Goal: Task Accomplishment & Management: Complete application form

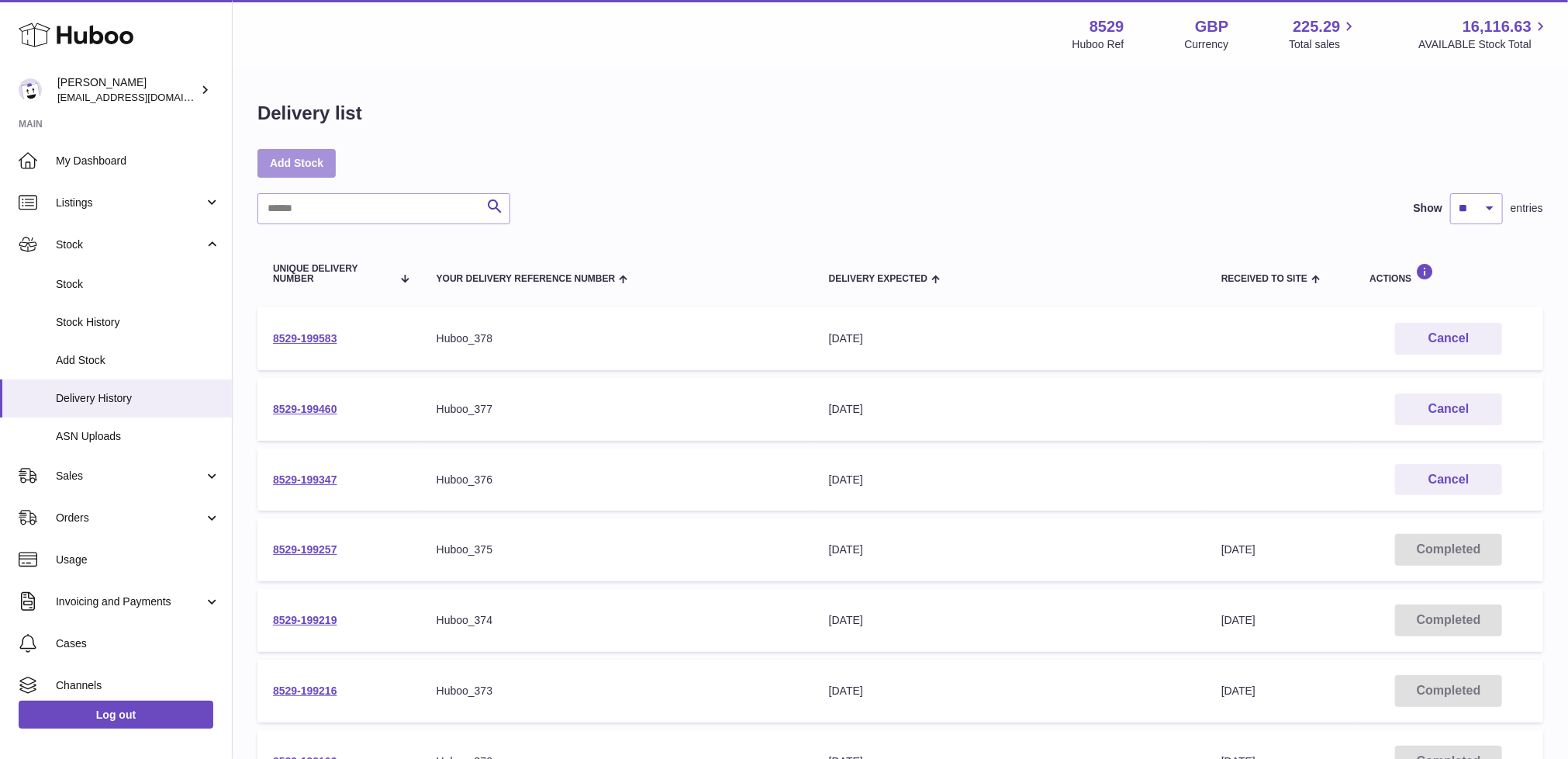
click at [294, 155] on link "Add Stock" at bounding box center [296, 163] width 78 height 28
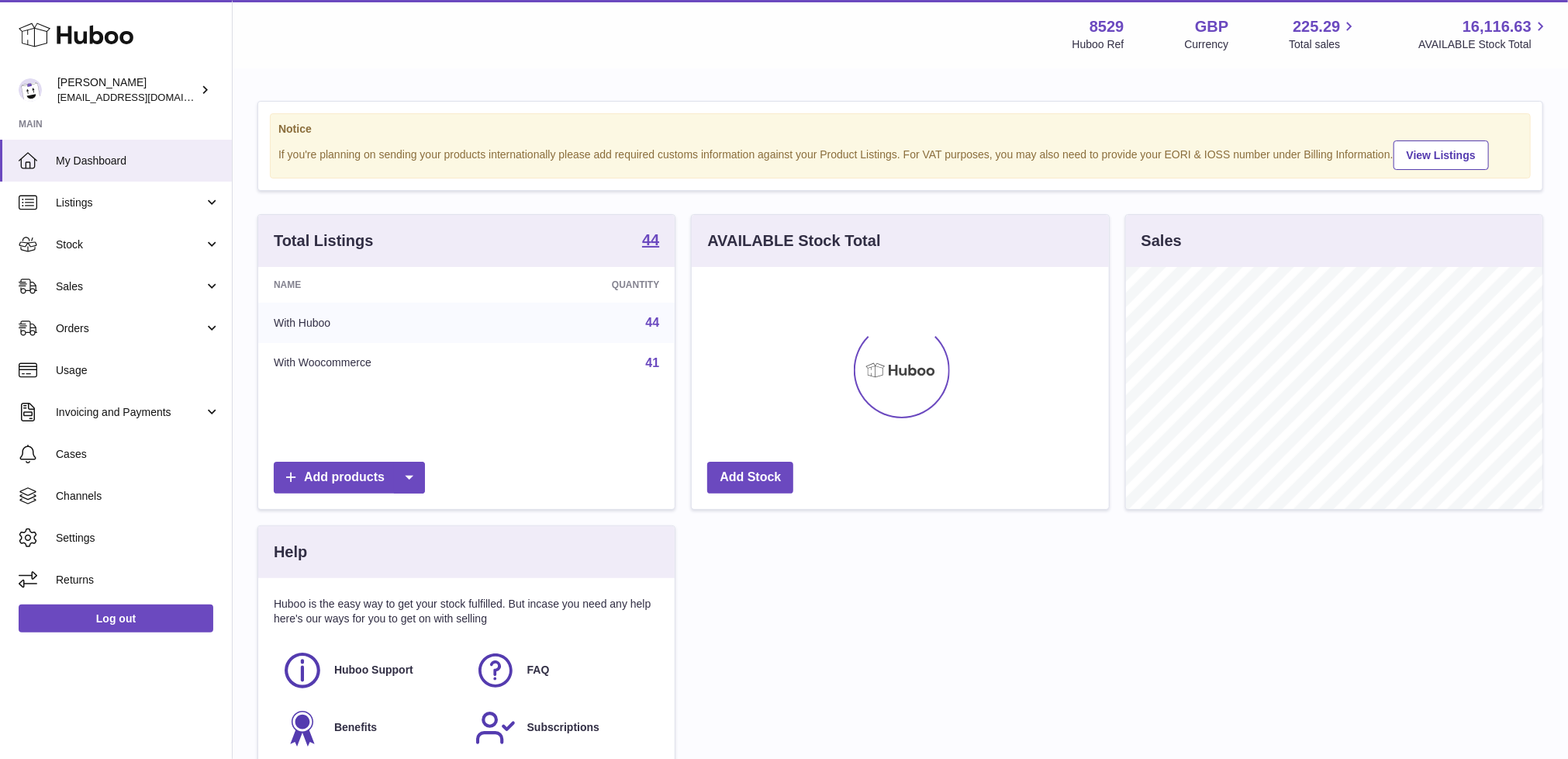
scroll to position [242, 417]
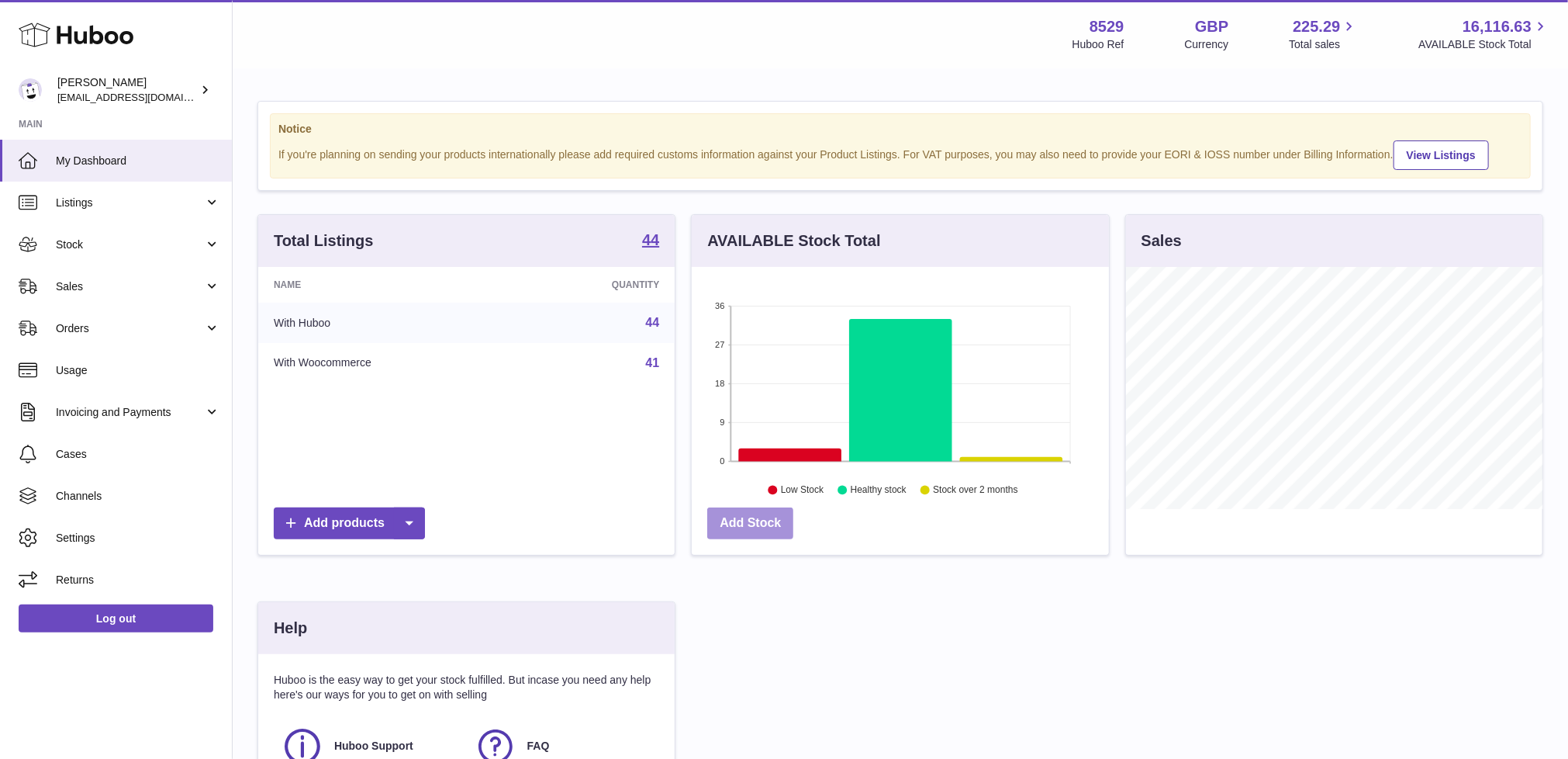
click at [732, 527] on link "Add Stock" at bounding box center [750, 523] width 86 height 32
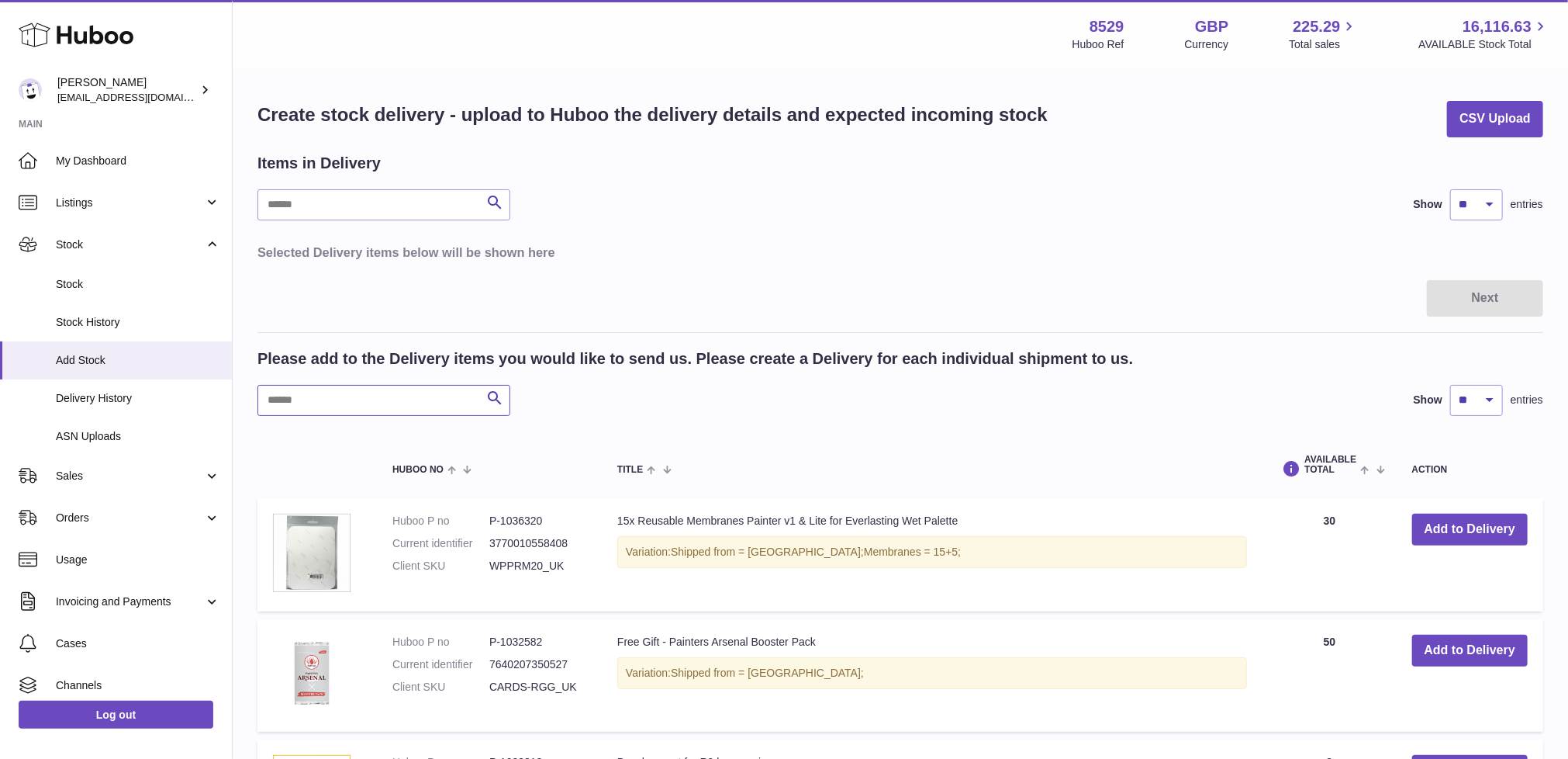
click at [339, 397] on input "text" at bounding box center [384, 400] width 253 height 31
paste input "******"
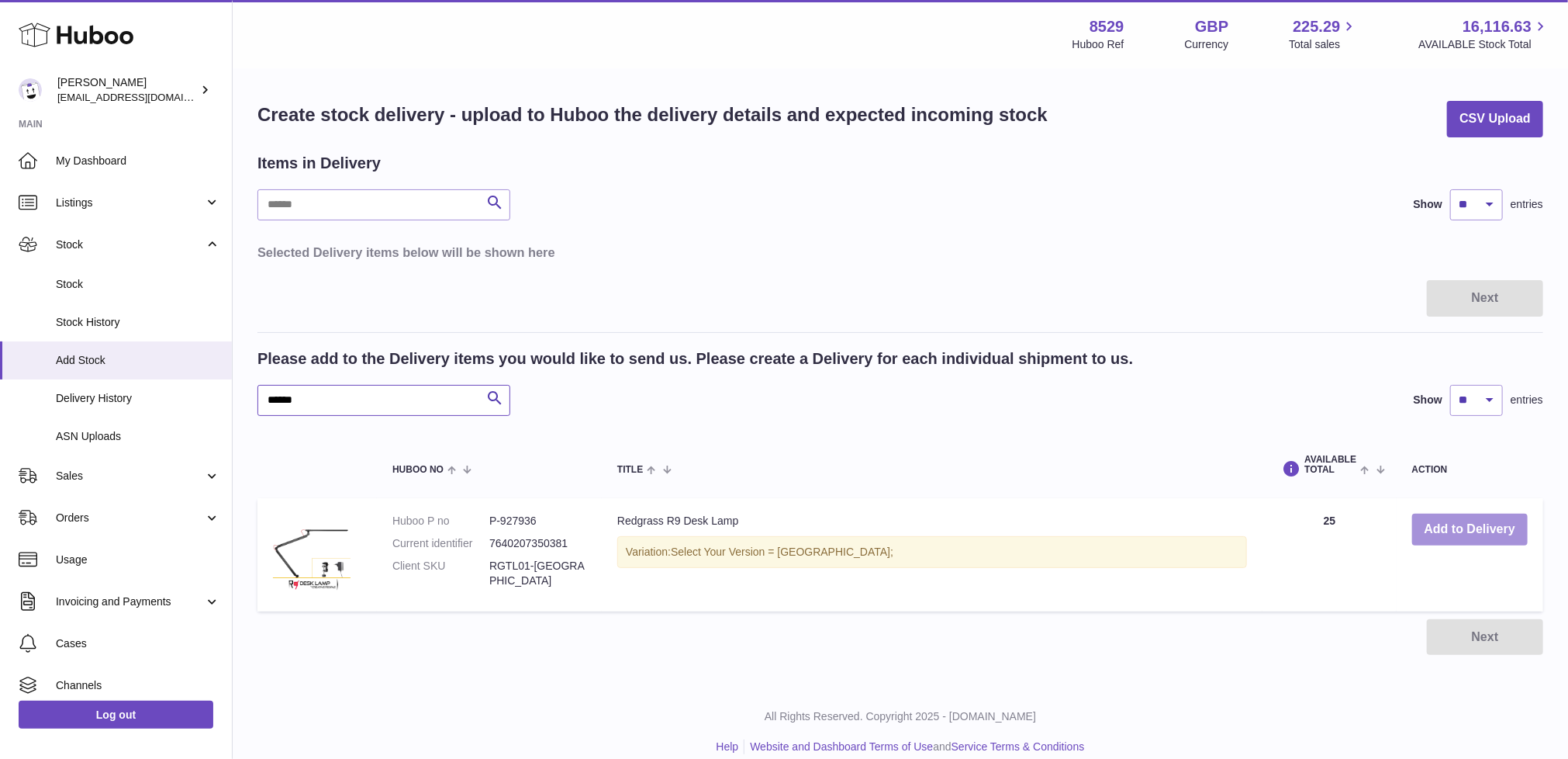
type input "******"
click at [1505, 523] on button "Add to Delivery" at bounding box center [1470, 530] width 116 height 32
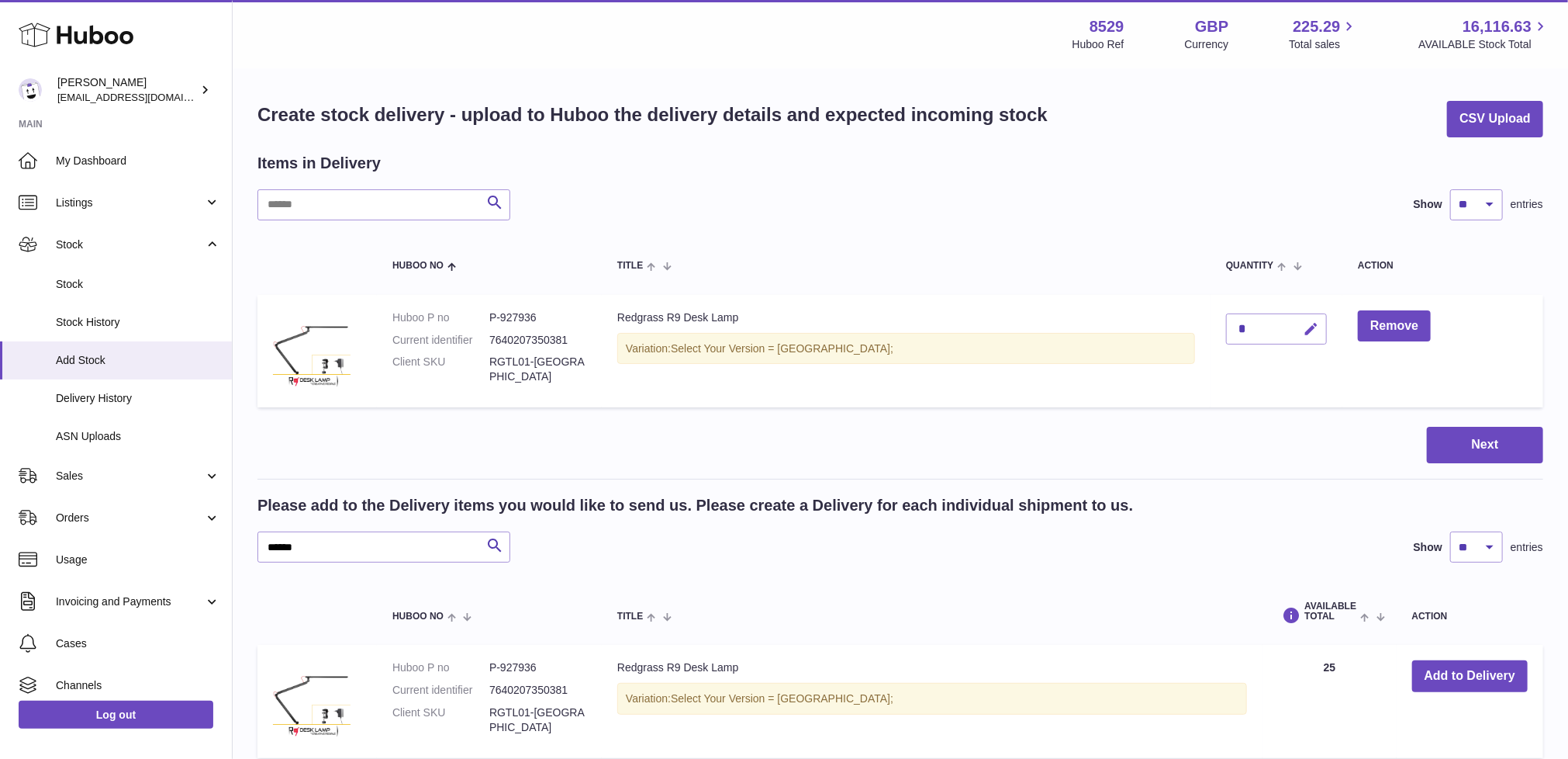
click at [1303, 321] on icon "button" at bounding box center [1311, 329] width 17 height 17
type input "**"
click at [1304, 329] on icon "submit" at bounding box center [1311, 329] width 14 height 14
click at [1465, 439] on button "Next" at bounding box center [1485, 445] width 117 height 36
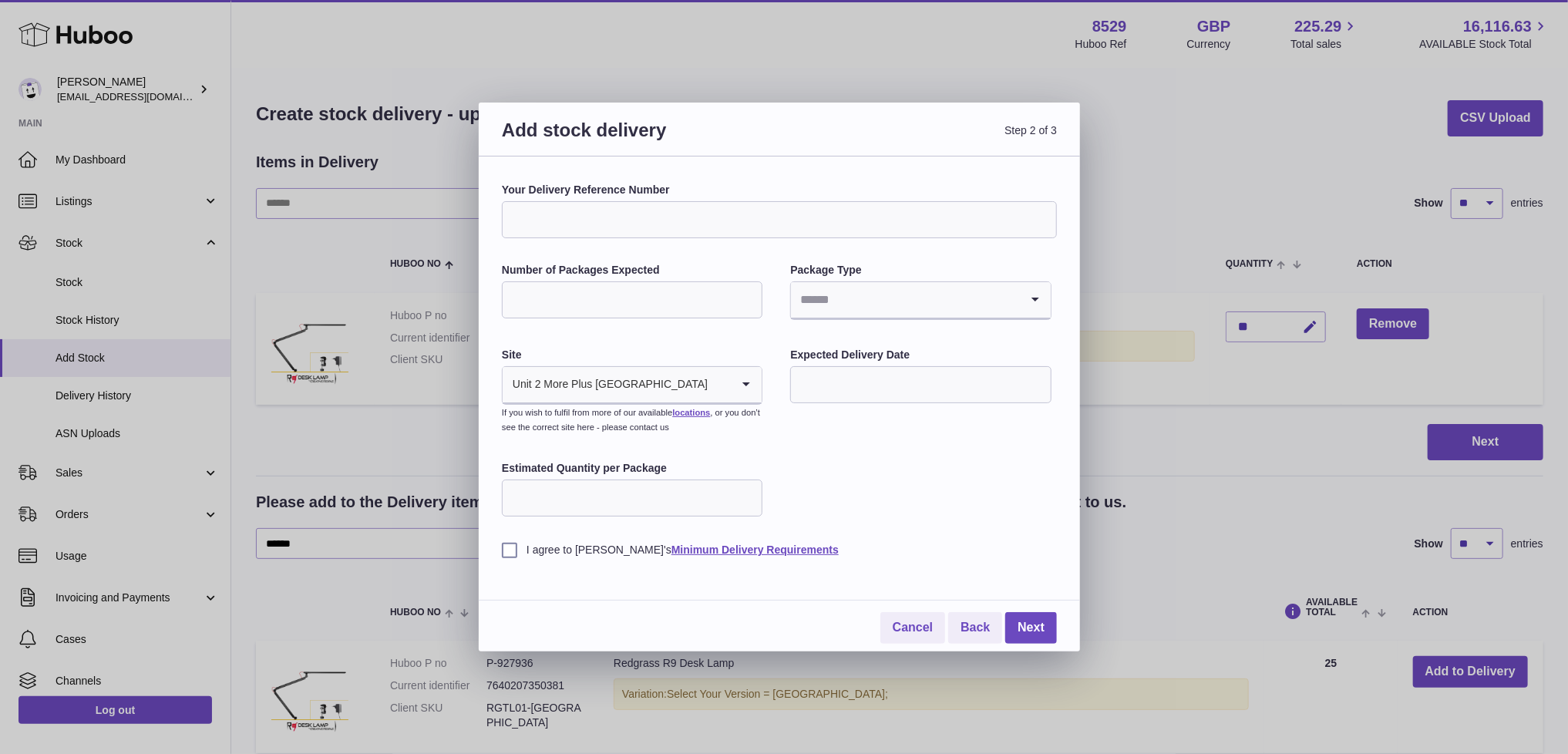
click at [574, 219] on input "Your Delivery Reference Number" at bounding box center [779, 219] width 555 height 37
paste input "*********"
type input "*********"
click at [747, 293] on input "*" at bounding box center [632, 299] width 261 height 37
type input "*"
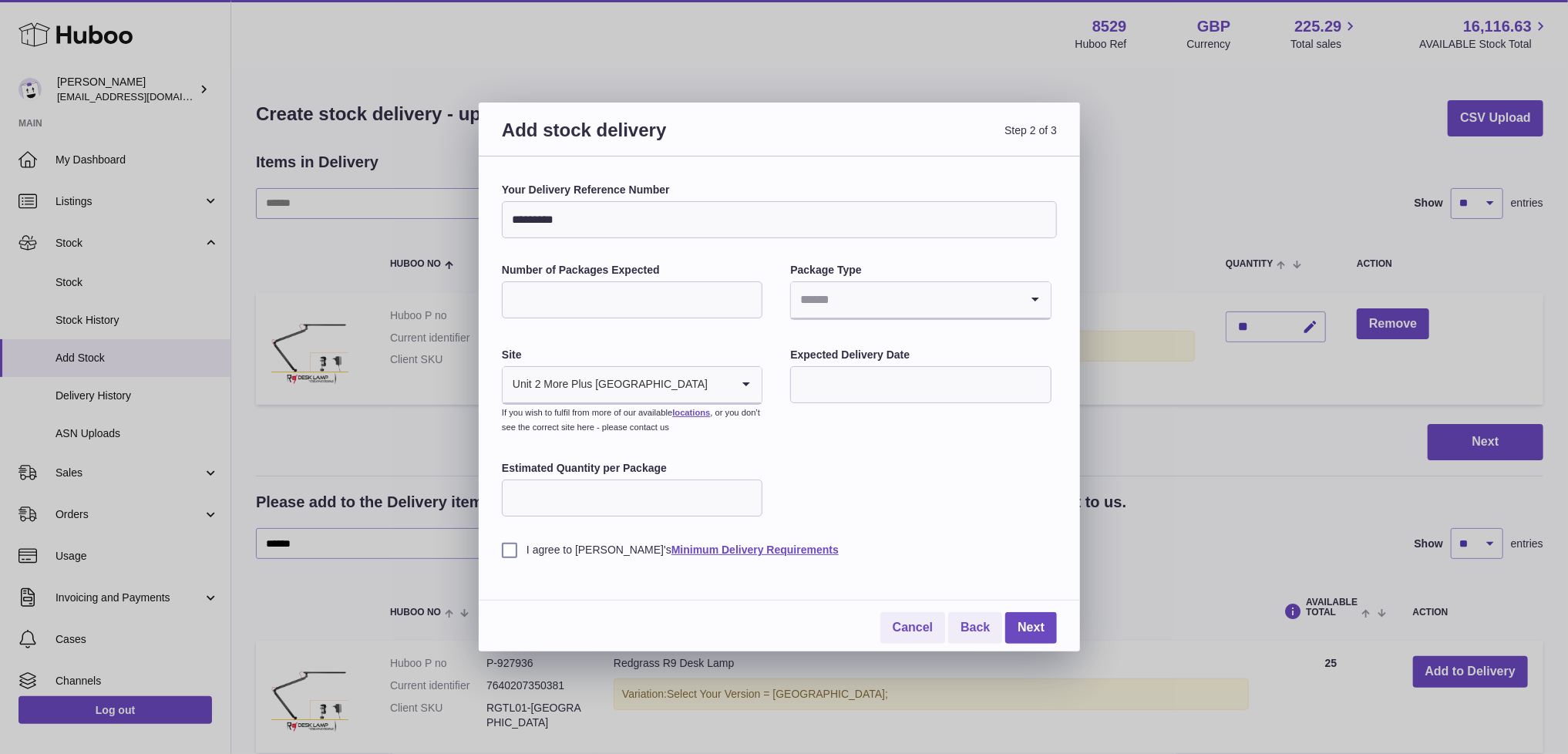
click at [747, 293] on input "*" at bounding box center [632, 299] width 261 height 37
click at [820, 295] on input "Search for option" at bounding box center [905, 299] width 229 height 35
click at [812, 395] on li "Boxes" at bounding box center [920, 403] width 258 height 31
click at [812, 398] on input "text" at bounding box center [920, 384] width 261 height 37
click at [875, 603] on span "27" at bounding box center [876, 604] width 28 height 28
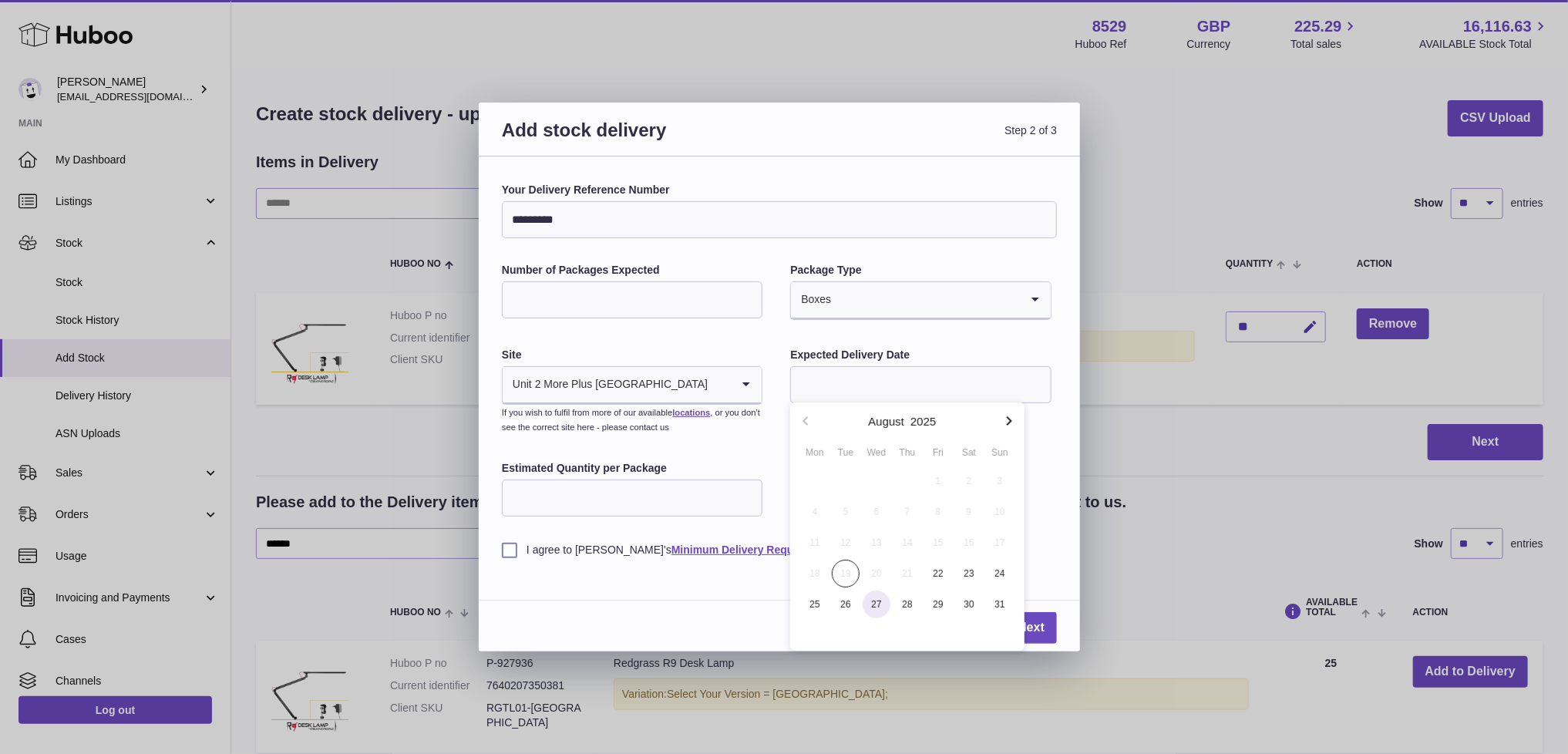
type input "**********"
click at [637, 484] on input "Estimated Quantity per Package" at bounding box center [632, 497] width 261 height 37
type input "*"
click at [503, 546] on label "I agree to [PERSON_NAME]'s Minimum Delivery Requirements" at bounding box center [779, 550] width 555 height 15
click at [1025, 622] on link "Next" at bounding box center [1031, 628] width 52 height 32
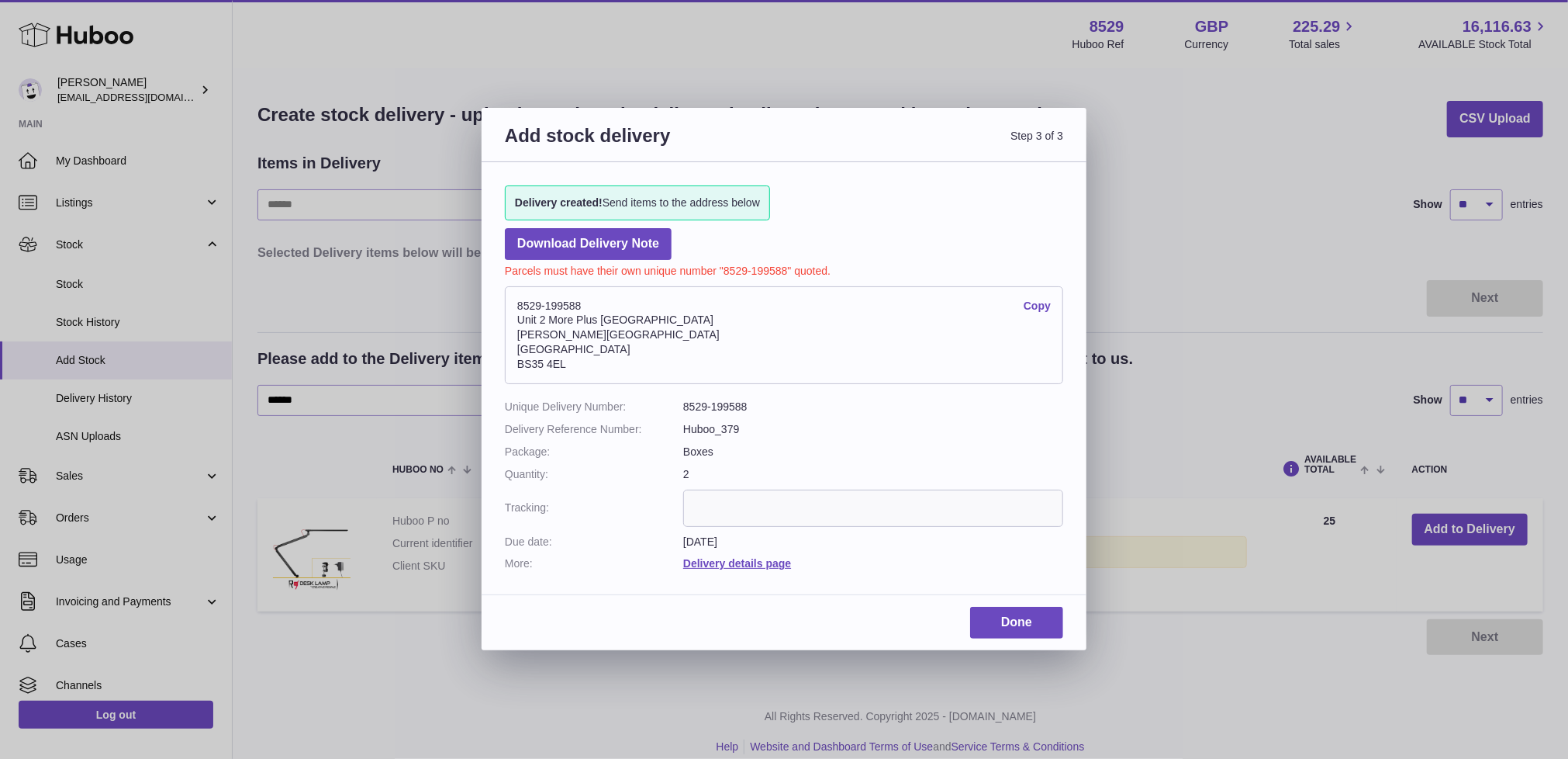
drag, startPoint x: 598, startPoint y: 300, endPoint x: 502, endPoint y: 298, distance: 96.0
click at [502, 298] on div "Delivery created! Send items to the address below Download Delivery Note Parcel…" at bounding box center [784, 370] width 605 height 416
copy address "8529-199588"
click at [576, 237] on link "Download Delivery Note" at bounding box center [588, 244] width 166 height 32
click at [1042, 622] on link "Done" at bounding box center [1016, 623] width 93 height 32
